Goal: Transaction & Acquisition: Book appointment/travel/reservation

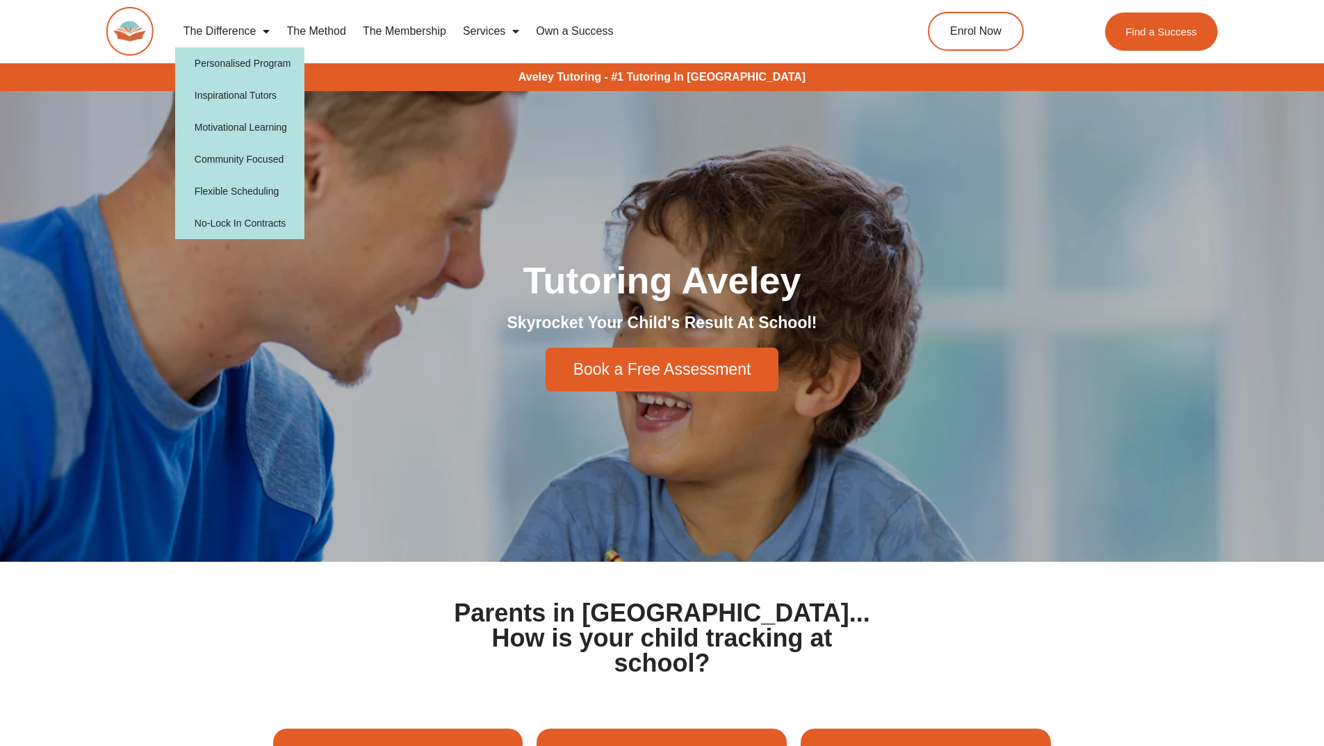
click at [216, 618] on section "Parents in Aveley... How is your child tracking at school?" at bounding box center [662, 638] width 1324 height 152
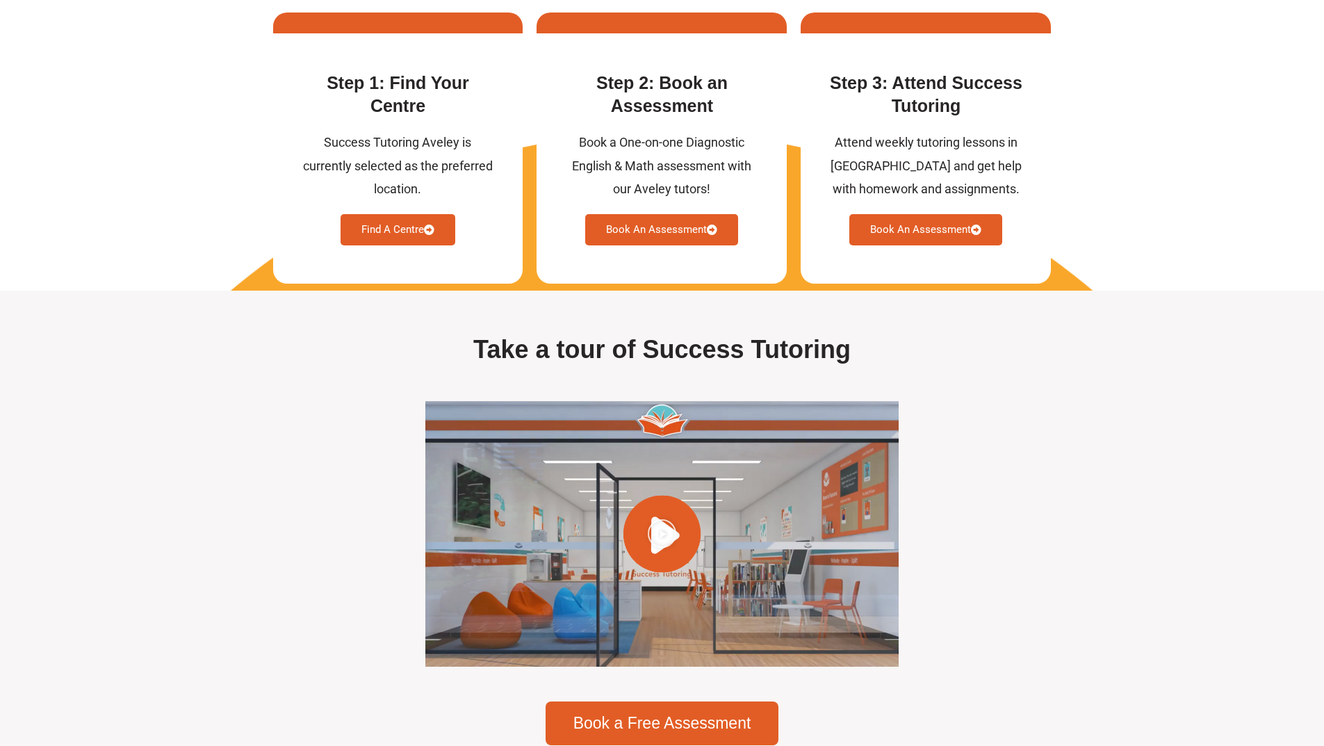
scroll to position [3615, 0]
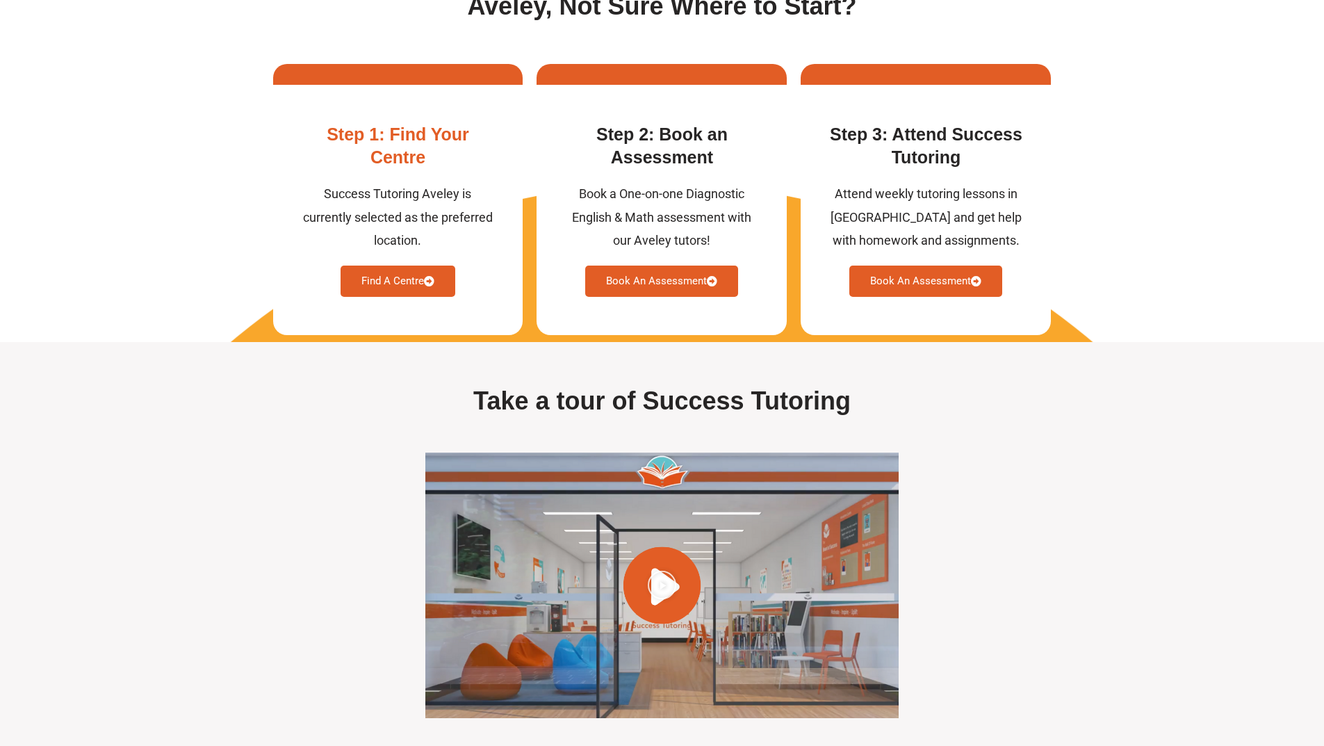
click at [387, 297] on link "Find A Centre" at bounding box center [398, 281] width 115 height 31
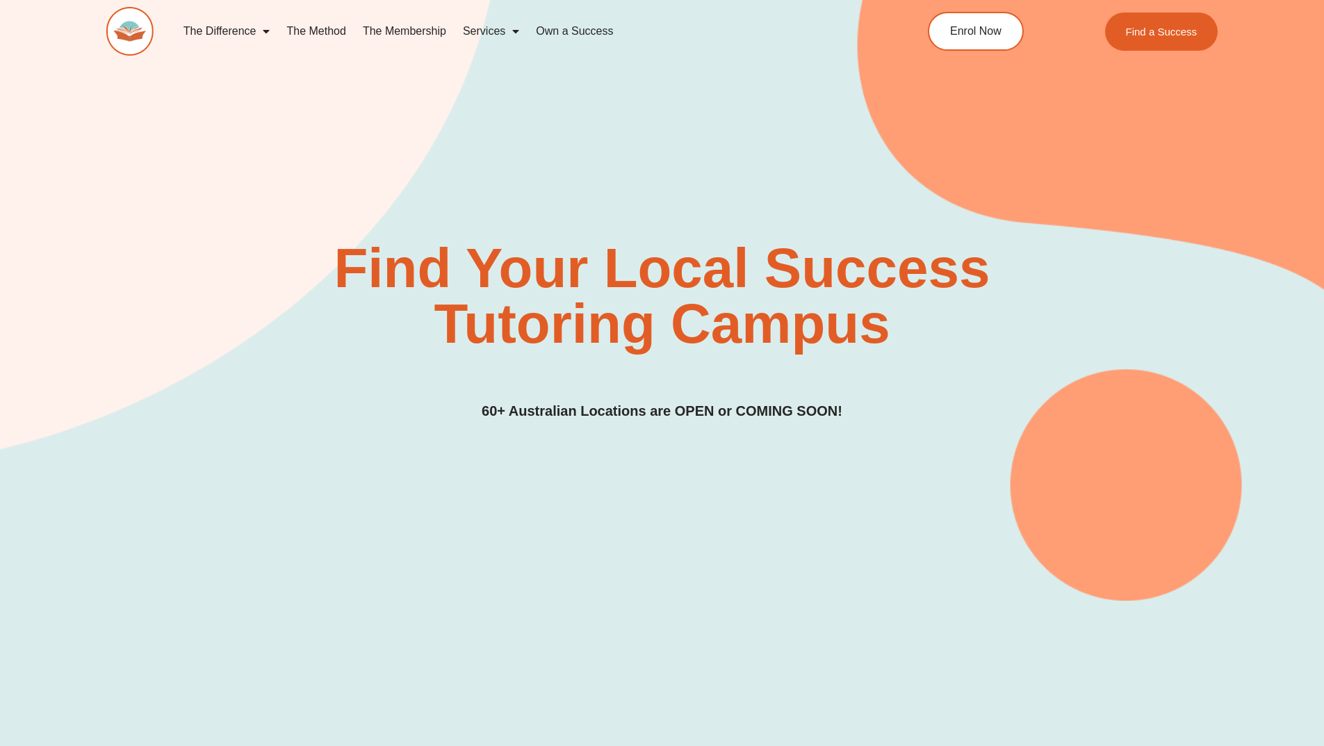
click at [418, 32] on link "The Membership" at bounding box center [405, 31] width 100 height 32
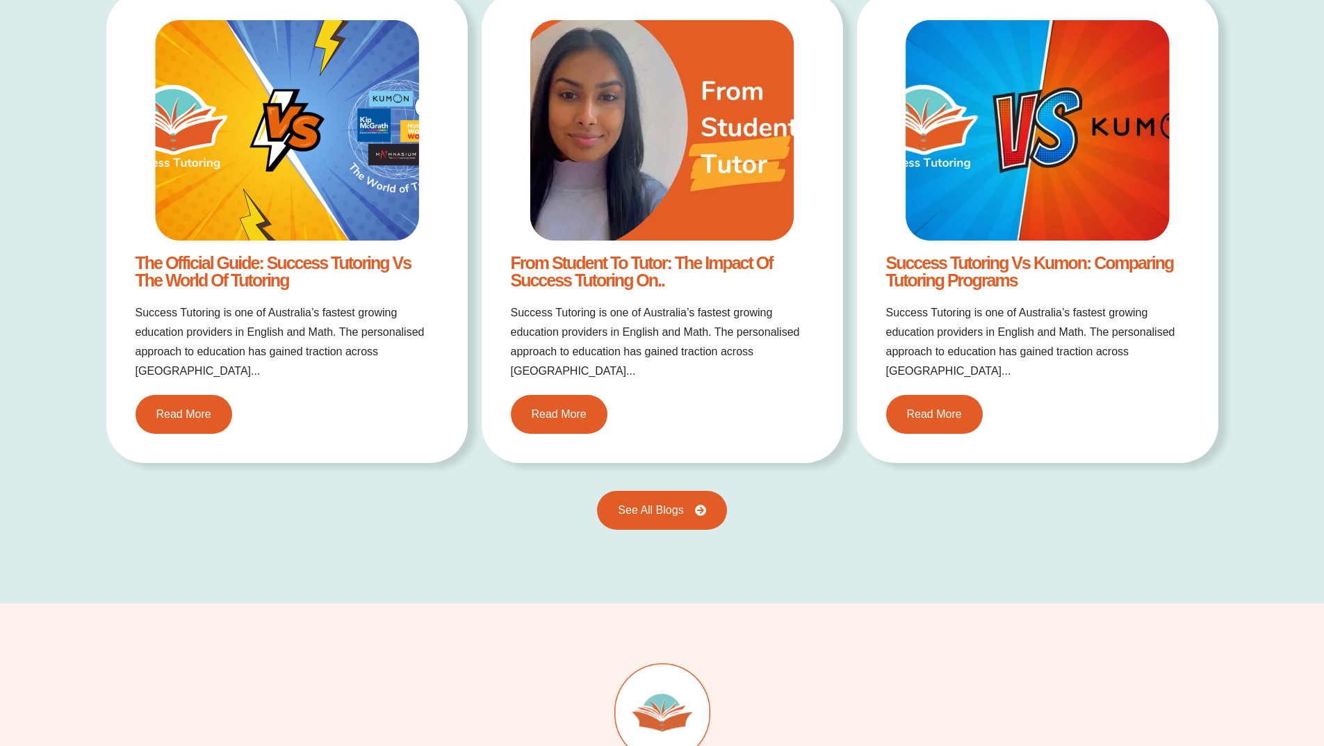
scroll to position [2920, 0]
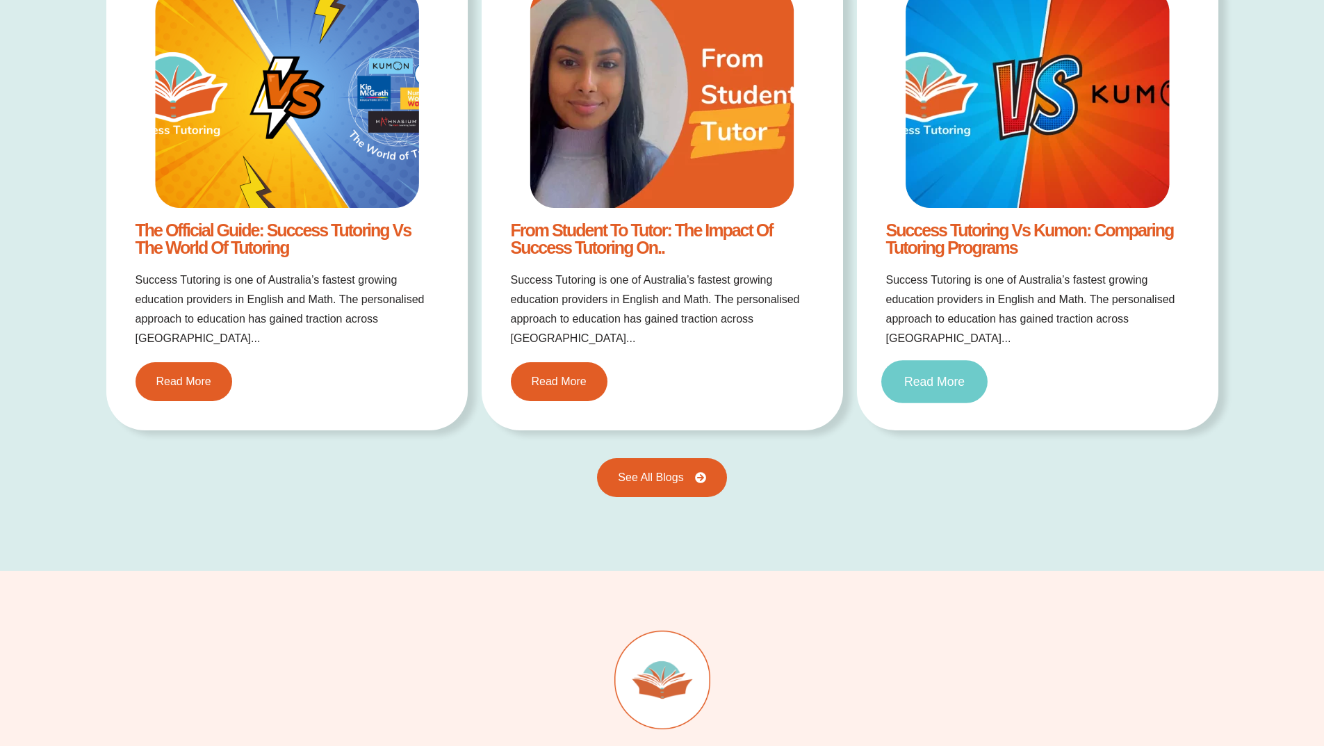
click at [959, 376] on span "Read More" at bounding box center [934, 382] width 60 height 13
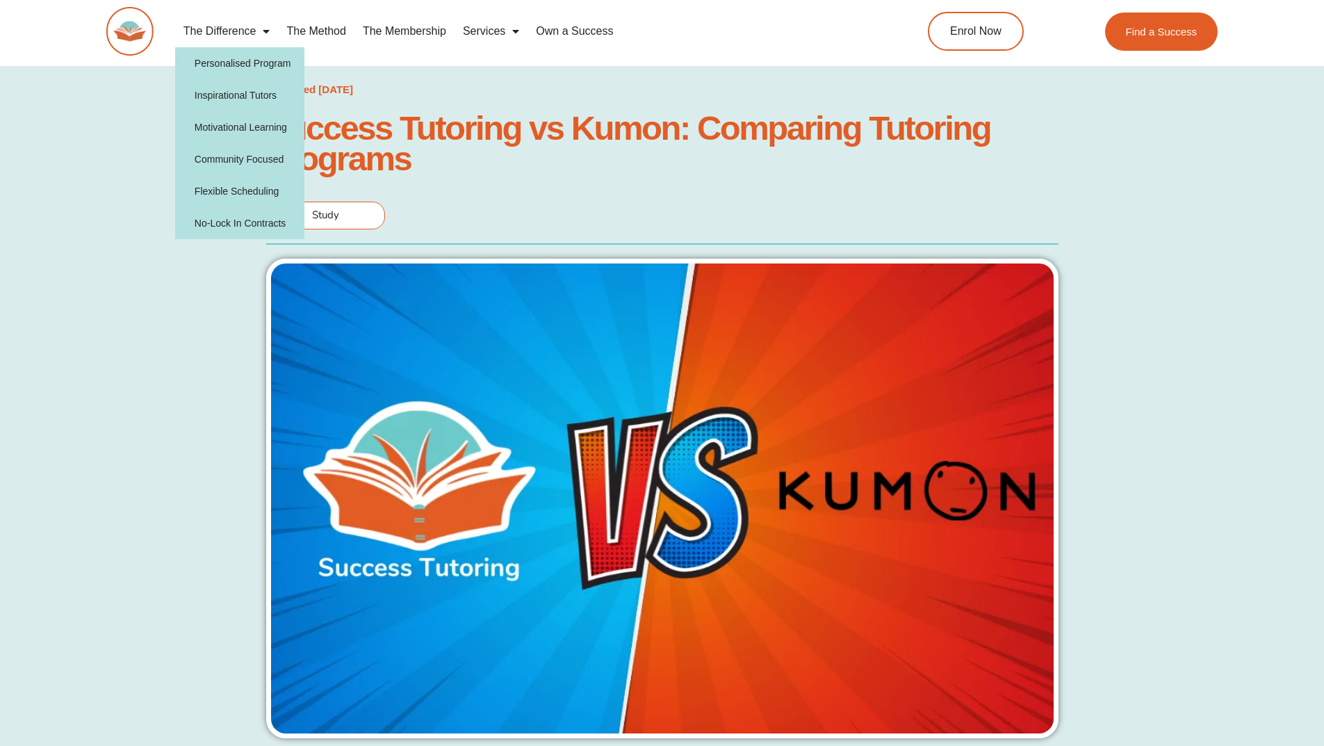
click at [250, 26] on link "The Difference" at bounding box center [227, 31] width 104 height 32
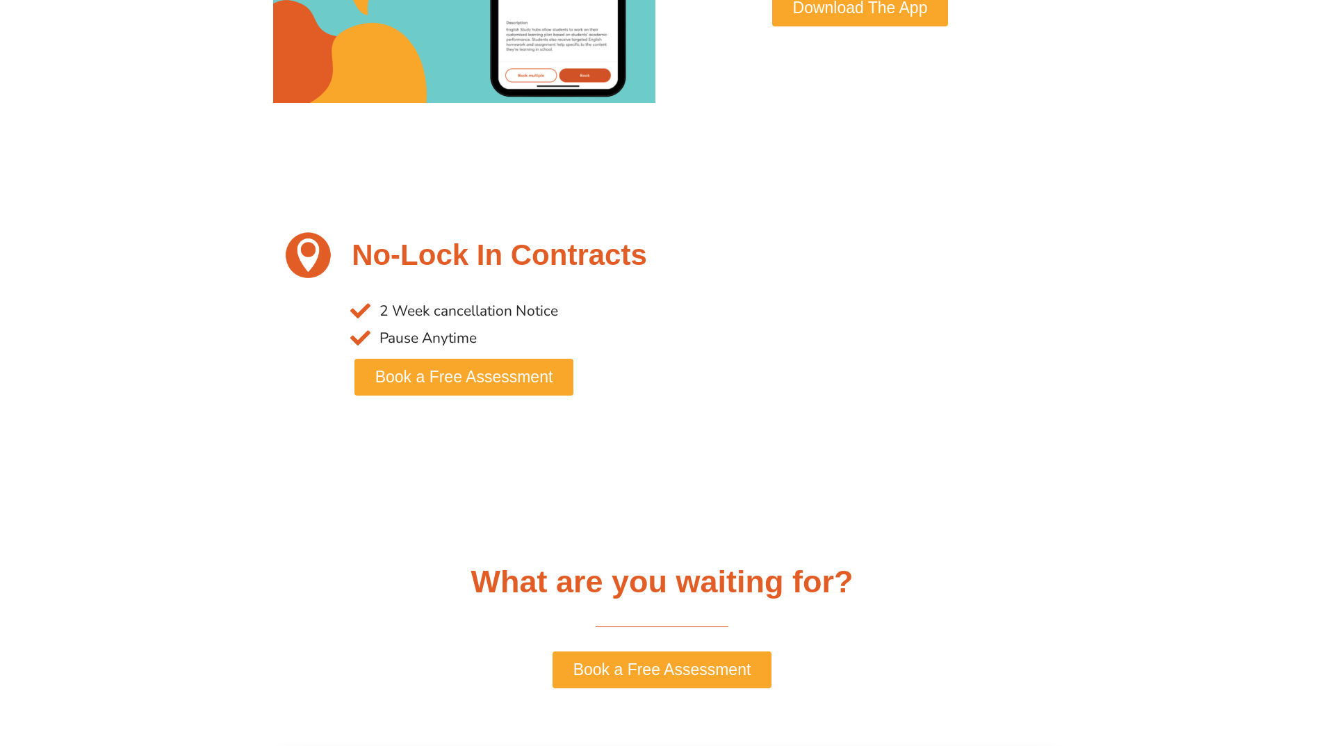
scroll to position [2572, 0]
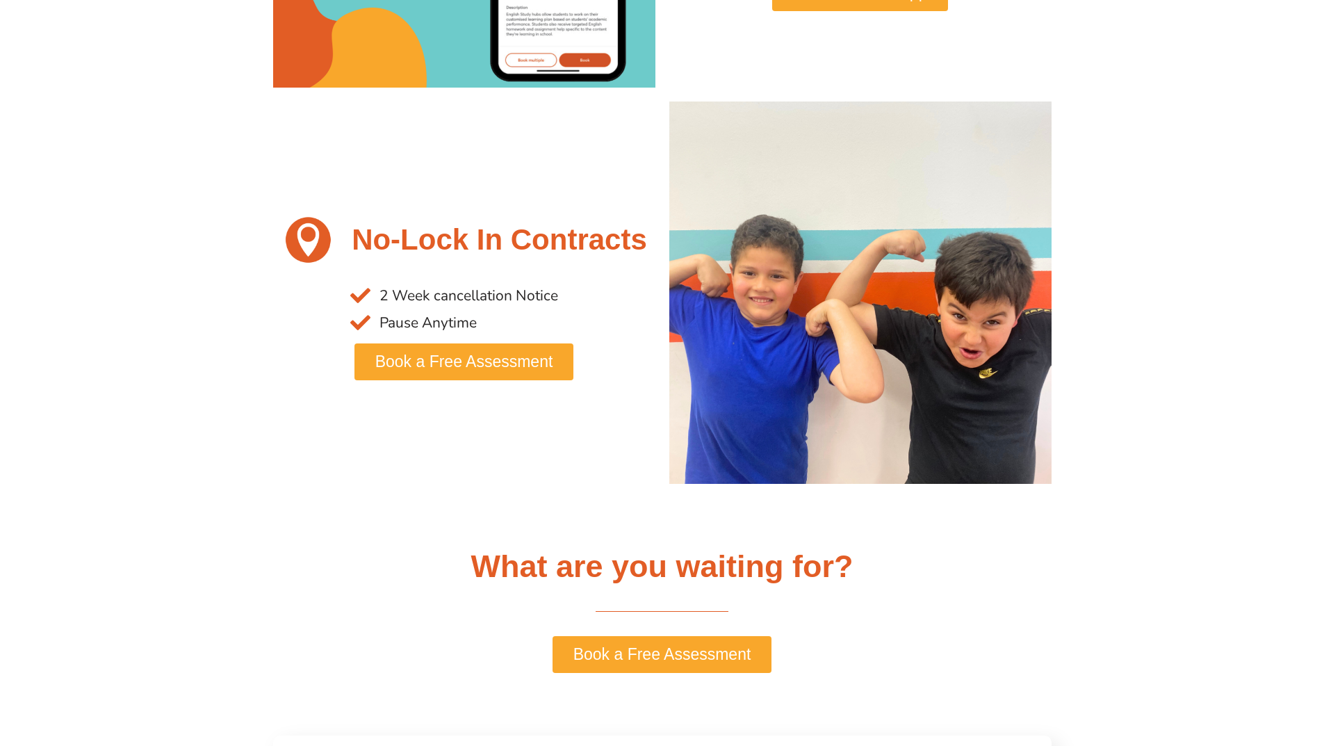
click at [683, 653] on span "Book a Free Assessment" at bounding box center [663, 655] width 178 height 16
